Goal: Transaction & Acquisition: Download file/media

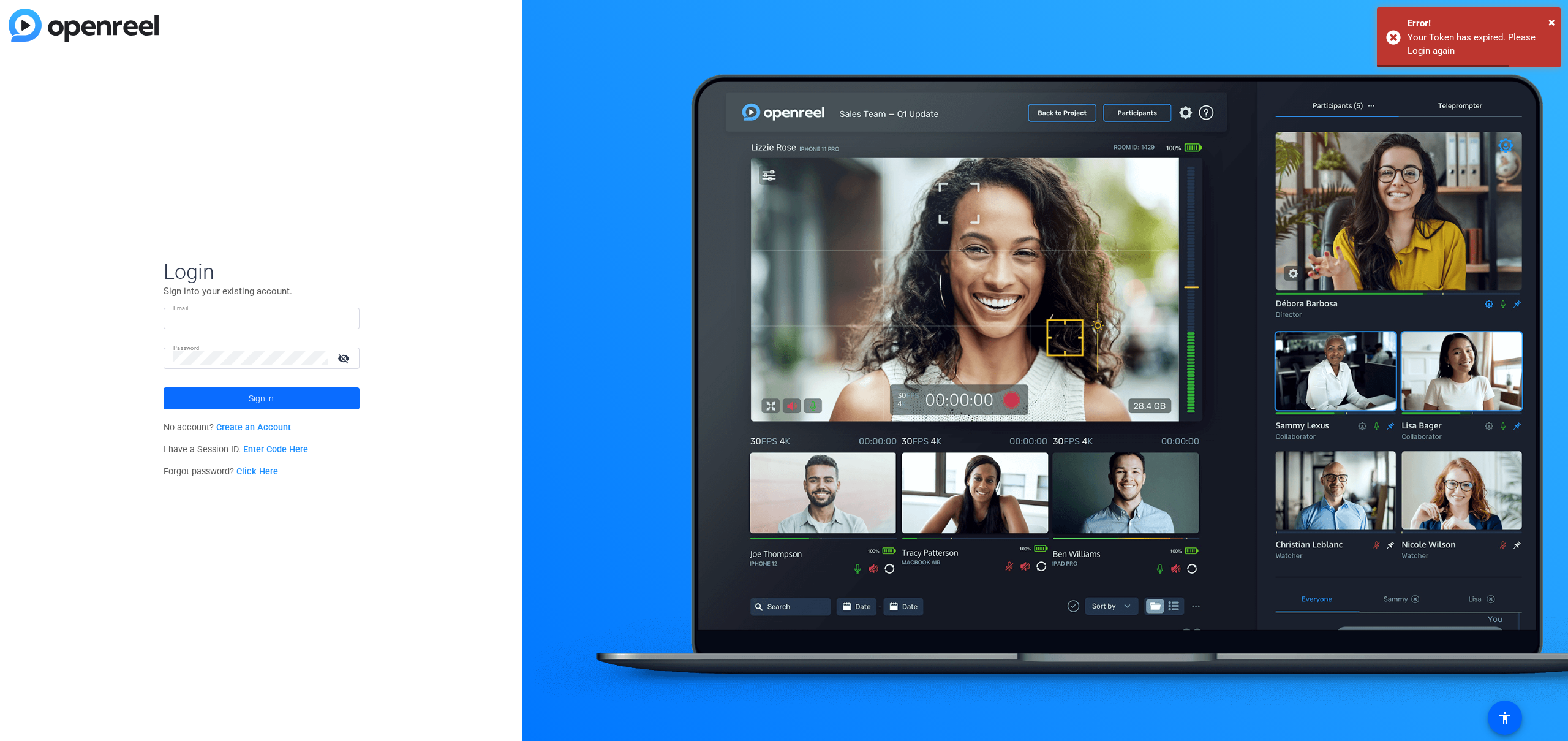
type input "[PERSON_NAME][EMAIL_ADDRESS][PERSON_NAME][DOMAIN_NAME]"
click at [311, 395] on span at bounding box center [262, 398] width 196 height 30
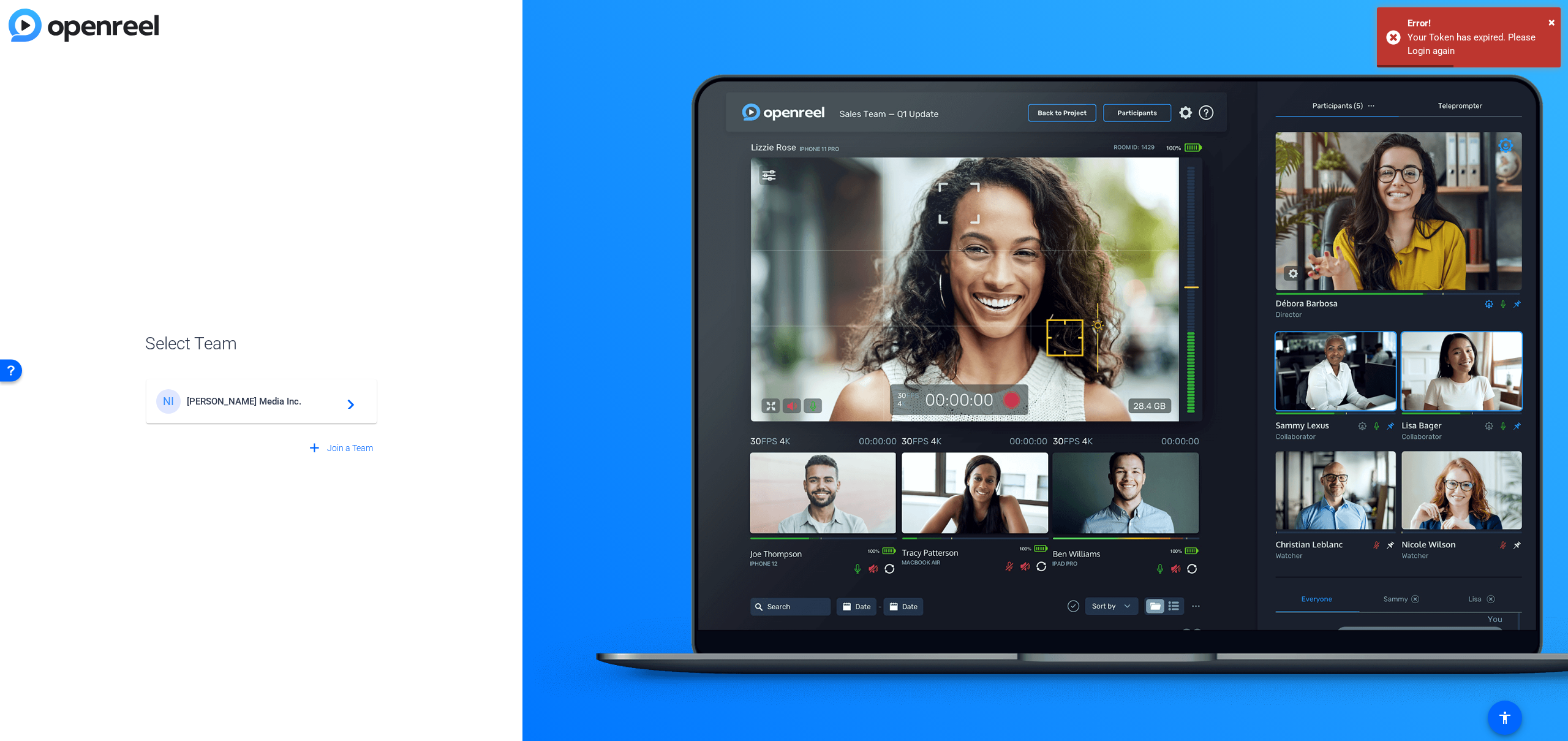
click at [315, 408] on div "NI [PERSON_NAME] Media Inc. navigate_next" at bounding box center [262, 401] width 211 height 24
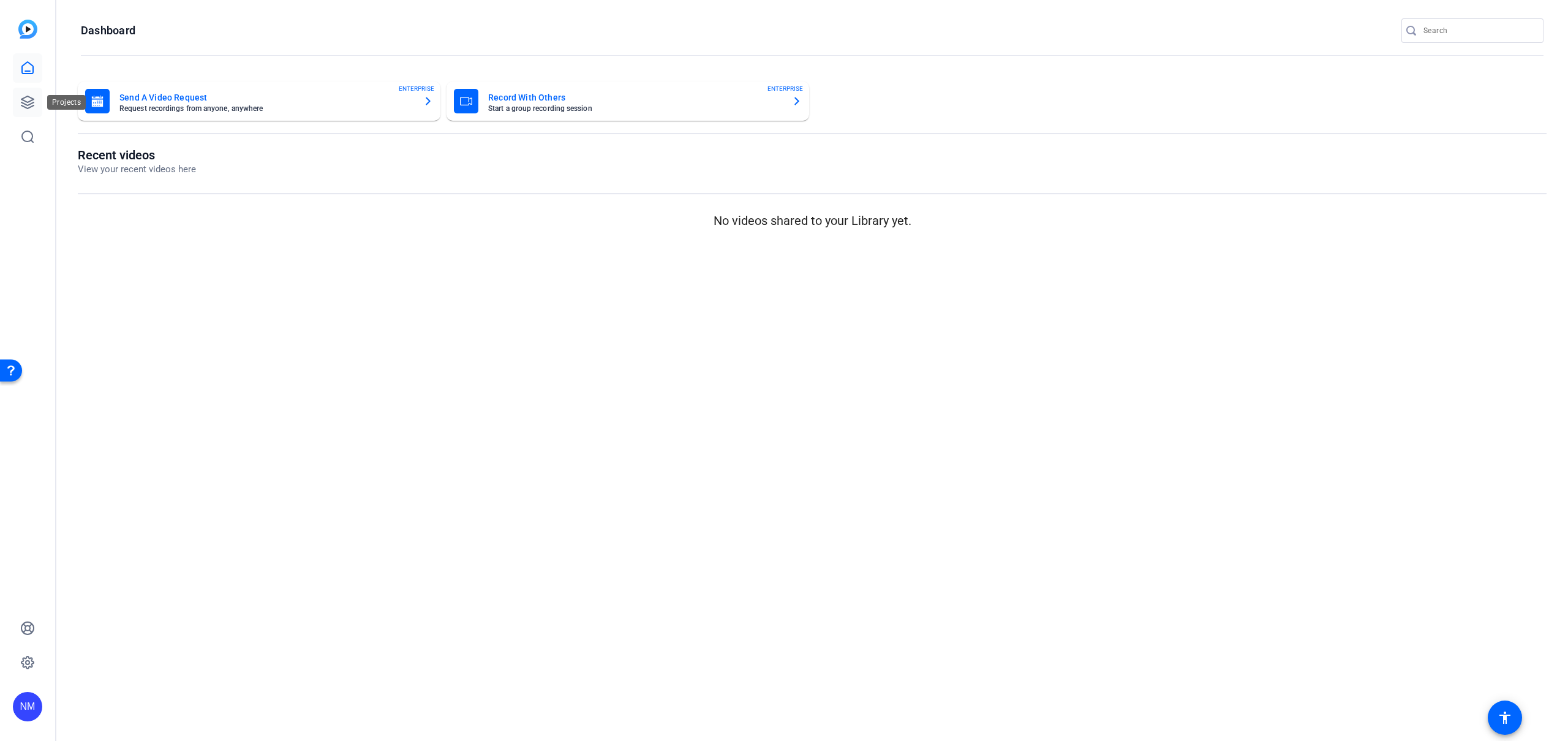
click at [25, 99] on icon at bounding box center [28, 102] width 14 height 14
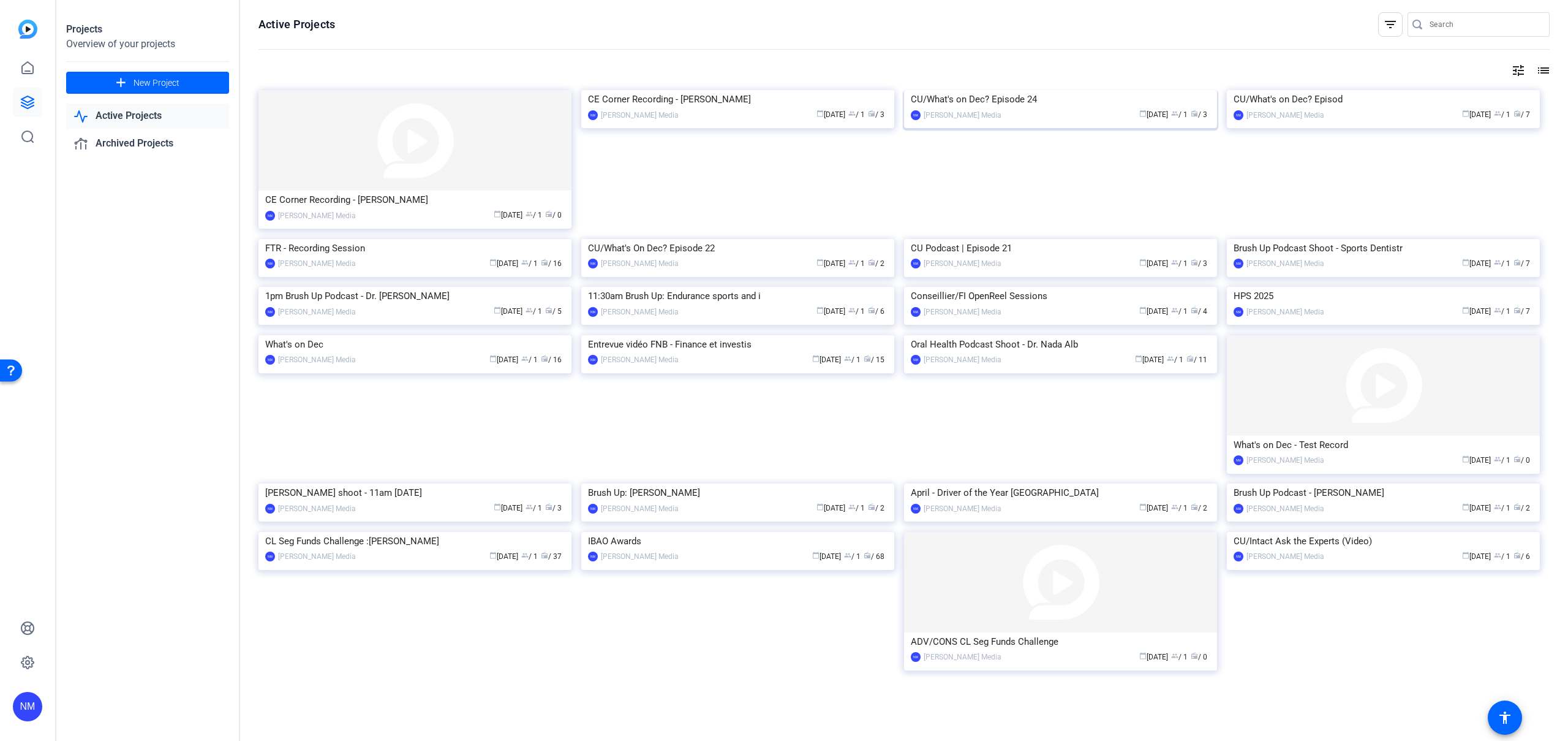
click at [1038, 90] on img at bounding box center [1060, 90] width 313 height 0
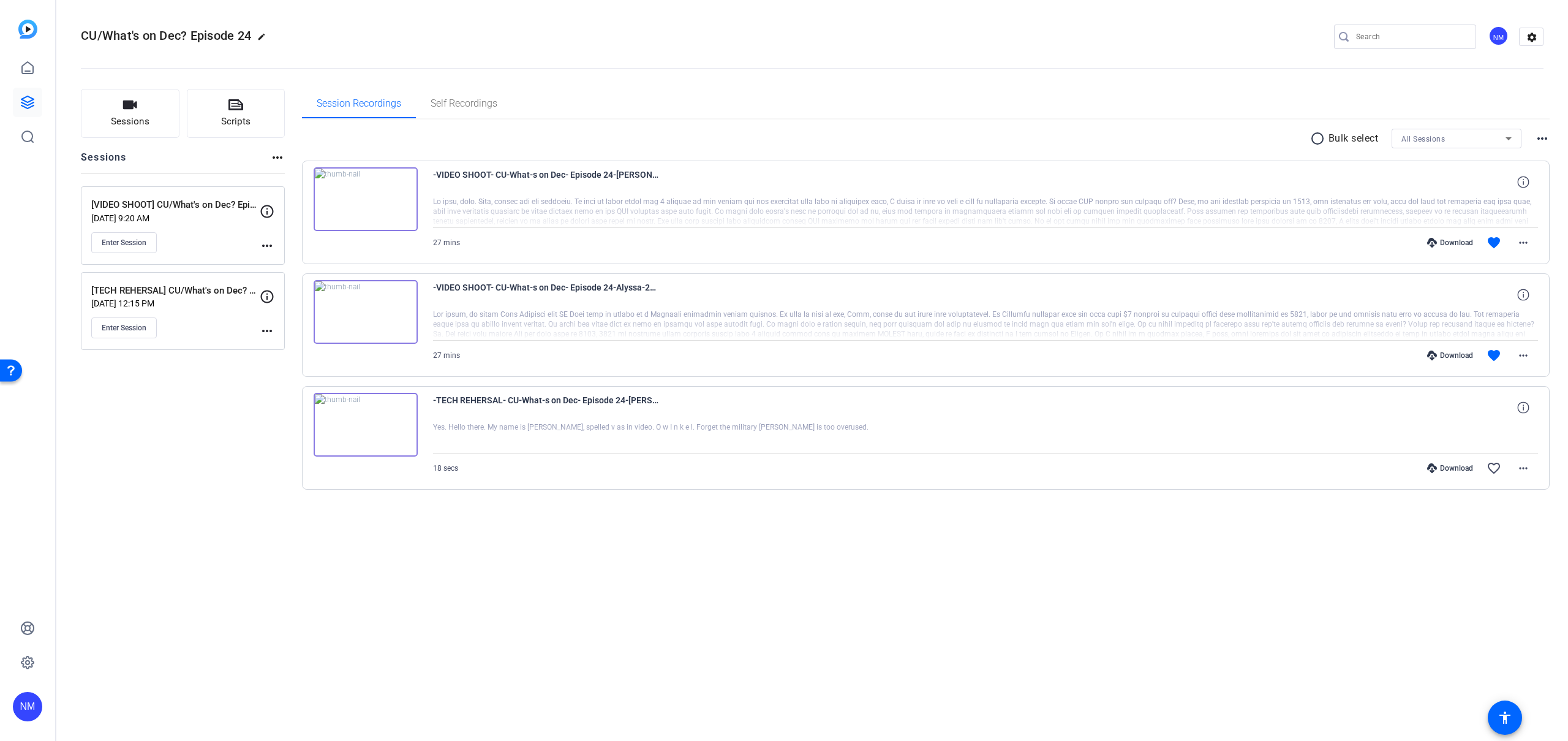
click at [1452, 239] on div "Download" at bounding box center [1450, 243] width 58 height 10
click at [1460, 354] on div "Download" at bounding box center [1450, 355] width 58 height 10
click at [1510, 243] on span at bounding box center [1523, 243] width 30 height 30
click at [1487, 297] on span "Download MP4" at bounding box center [1491, 299] width 74 height 14
click at [1529, 356] on mat-icon "more_horiz" at bounding box center [1523, 355] width 14 height 14
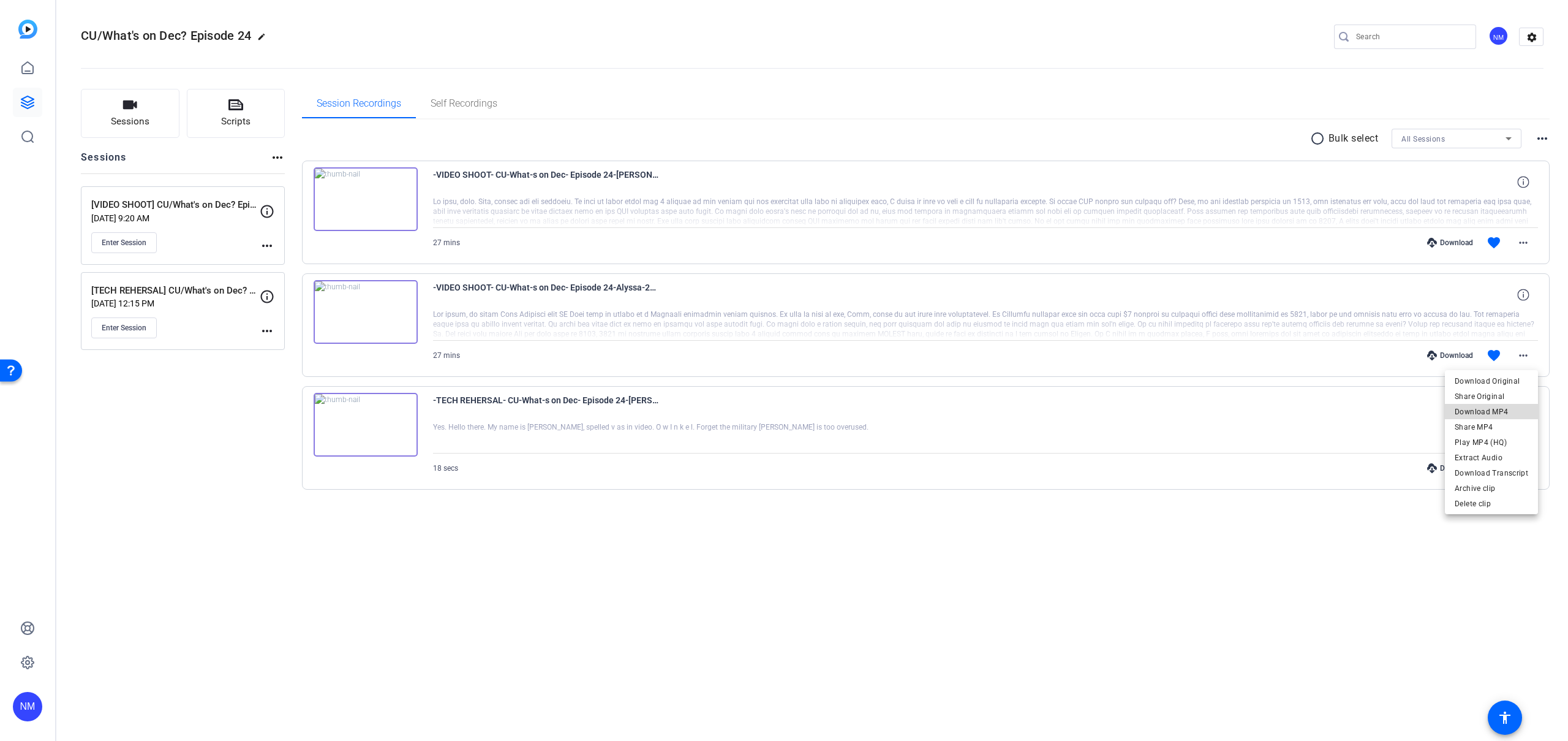
click at [1498, 412] on span "Download MP4" at bounding box center [1491, 412] width 74 height 14
click at [861, 85] on div "Sessions Scripts Sessions more_horiz [VIDEO SHOOT] CU/What's on Dec? Episode 24…" at bounding box center [812, 309] width 1511 height 471
click at [1523, 354] on mat-icon "more_horiz" at bounding box center [1523, 355] width 14 height 14
click at [1485, 409] on span "Download MP4" at bounding box center [1491, 412] width 74 height 14
click at [1523, 350] on mat-icon "more_horiz" at bounding box center [1523, 355] width 14 height 14
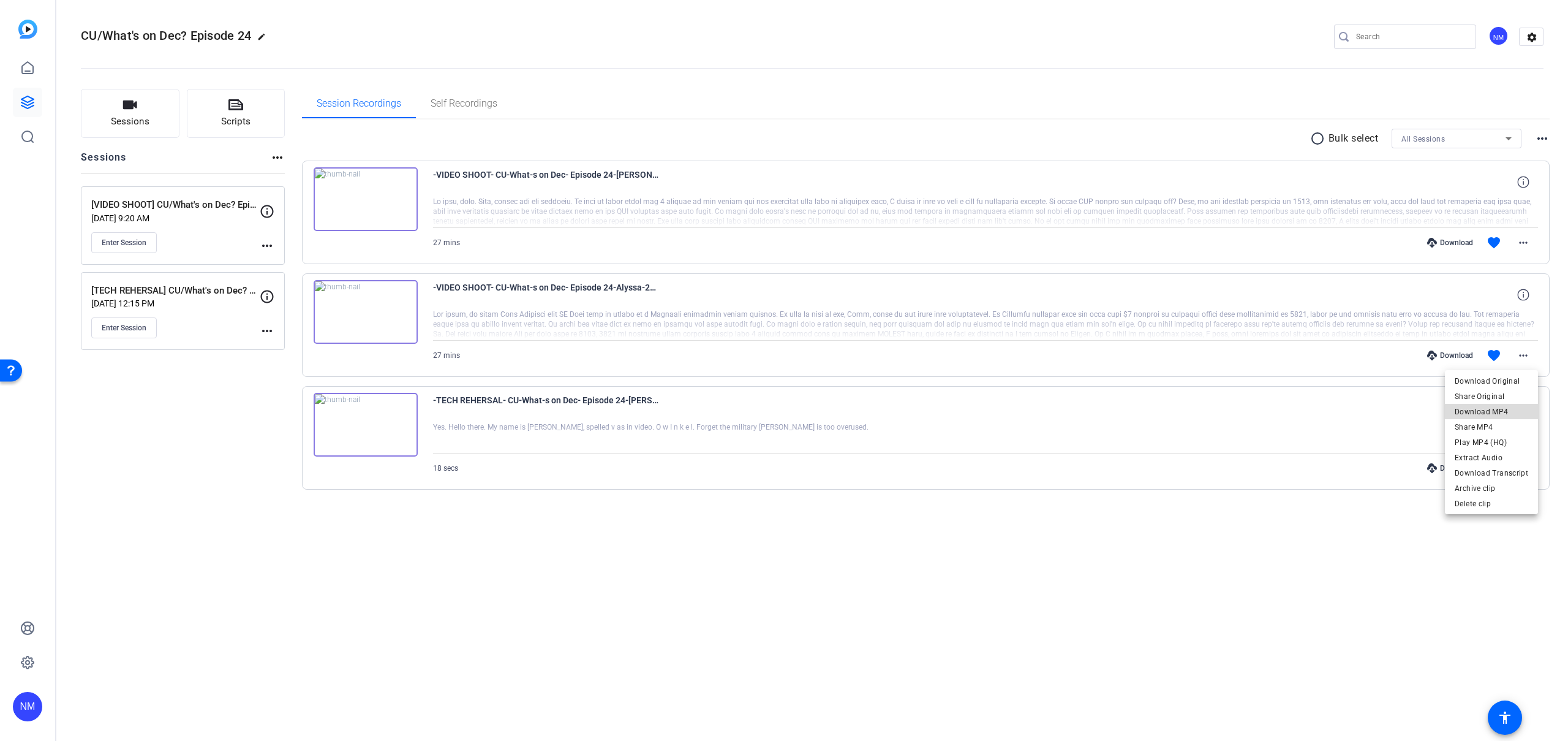
click at [1506, 412] on span "Download MP4" at bounding box center [1491, 412] width 74 height 14
